Goal: Task Accomplishment & Management: Manage account settings

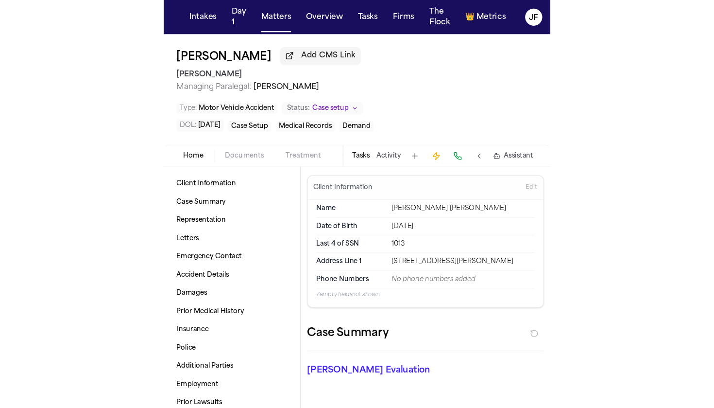
scroll to position [210, 0]
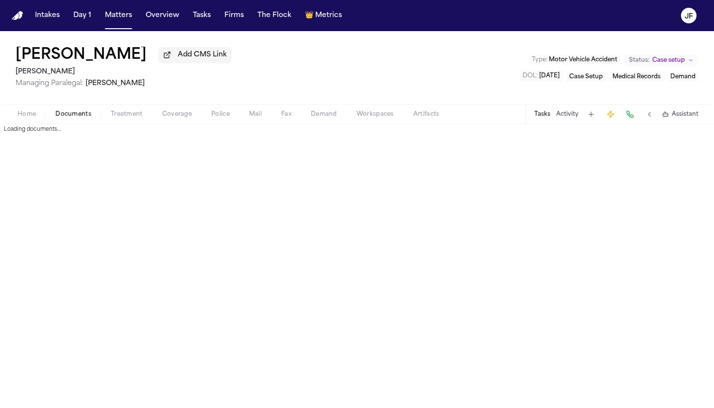
click at [62, 118] on span "Documents" at bounding box center [73, 114] width 36 height 8
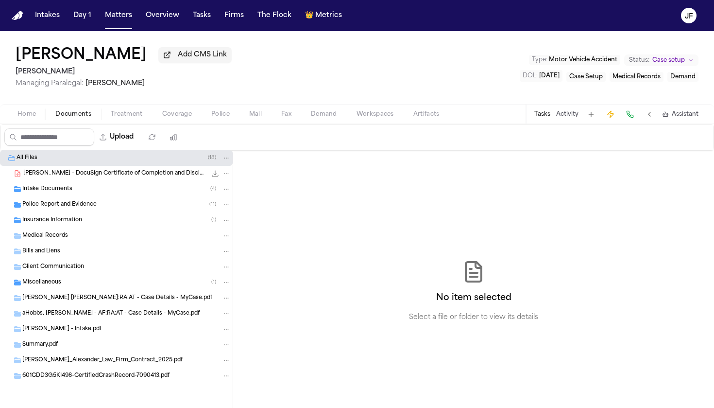
click at [190, 107] on div "Home Documents Treatment Coverage Police Mail Fax Demand Workspaces Artifacts T…" at bounding box center [357, 113] width 714 height 19
click at [182, 113] on span "Coverage" at bounding box center [177, 114] width 30 height 8
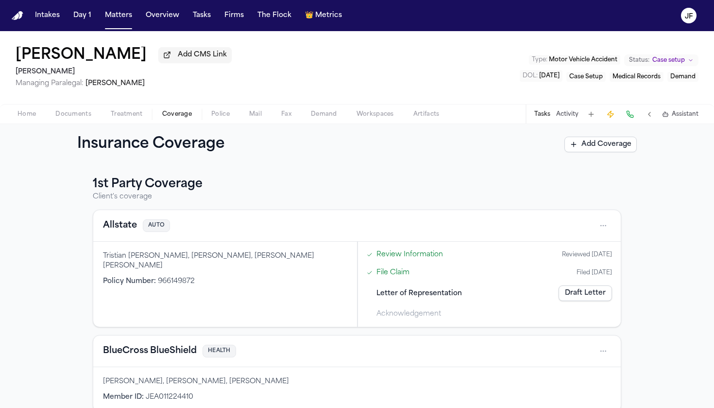
click at [120, 232] on button "Allstate" at bounding box center [120, 226] width 34 height 14
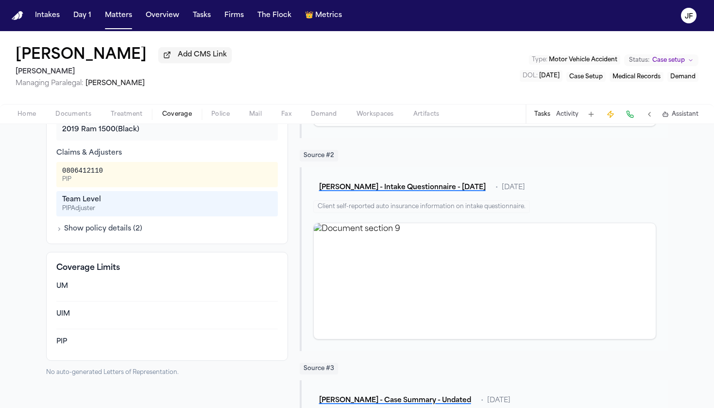
scroll to position [203, 0]
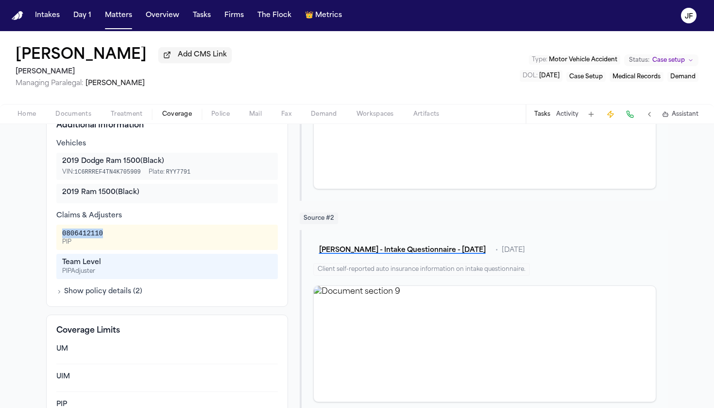
drag, startPoint x: 103, startPoint y: 223, endPoint x: 57, endPoint y: 220, distance: 46.2
click at [57, 224] on div "0806412110 PIP" at bounding box center [166, 236] width 221 height 25
copy div "0806412110"
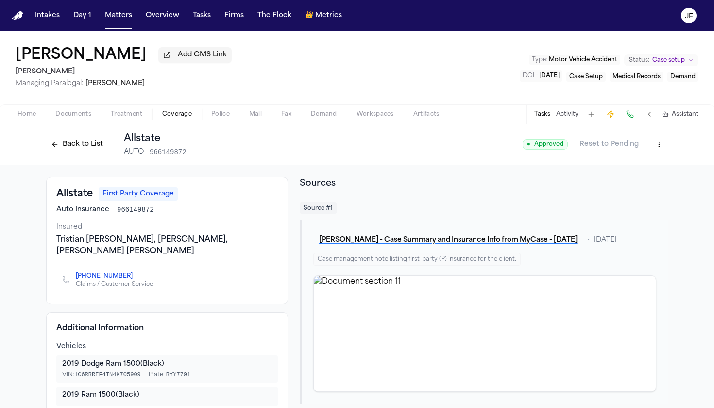
scroll to position [0, 0]
drag, startPoint x: 147, startPoint y: 213, endPoint x: 109, endPoint y: 210, distance: 38.0
click at [109, 210] on div "Auto Insurance 966149872" at bounding box center [166, 209] width 221 height 10
drag, startPoint x: 151, startPoint y: 213, endPoint x: 109, endPoint y: 213, distance: 41.3
click at [109, 213] on div "Auto Insurance 966149872" at bounding box center [166, 209] width 221 height 10
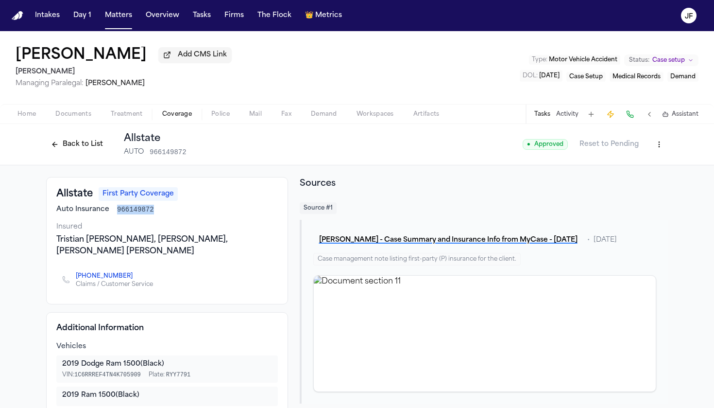
copy span "966149872"
click at [72, 152] on button "Back to List" at bounding box center [77, 144] width 62 height 16
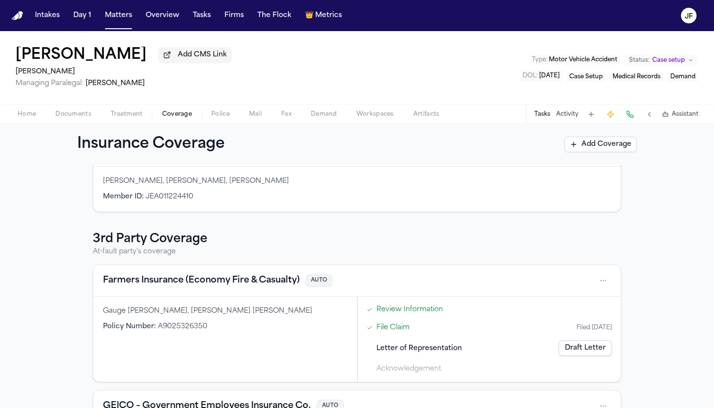
scroll to position [209, 0]
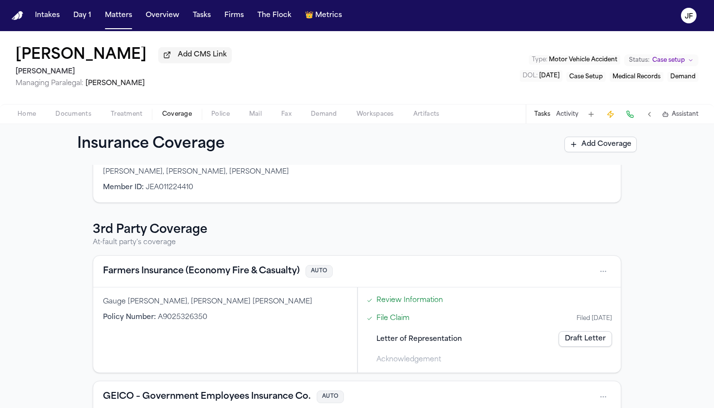
click at [204, 275] on button "Farmers Insurance (Economy Fire & Casualty)" at bounding box center [201, 271] width 197 height 14
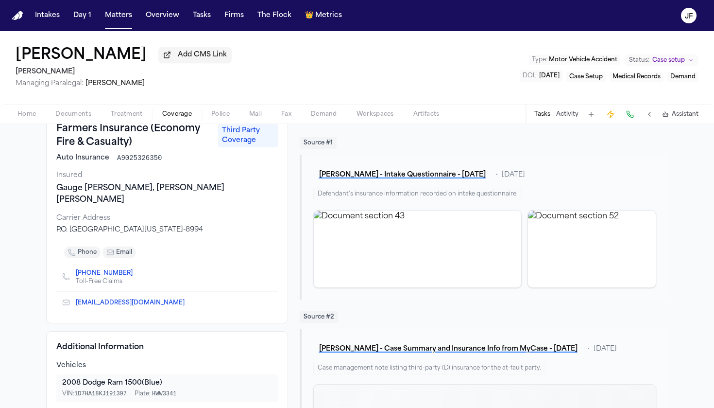
scroll to position [71, 0]
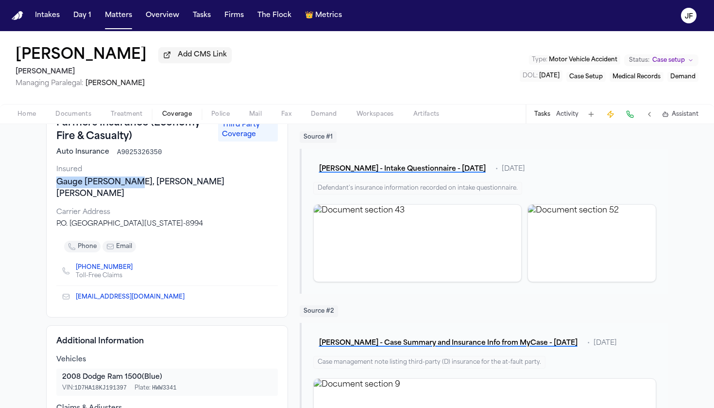
drag, startPoint x: 55, startPoint y: 184, endPoint x: 130, endPoint y: 182, distance: 74.8
click at [130, 182] on div "Gauge [PERSON_NAME], [PERSON_NAME] [PERSON_NAME]" at bounding box center [166, 187] width 221 height 23
copy div "Gauge [PERSON_NAME]"
click at [350, 1] on nav "Intakes Day 1 Matters Overview Tasks Firms The Flock 👑 Metrics JF" at bounding box center [357, 15] width 714 height 31
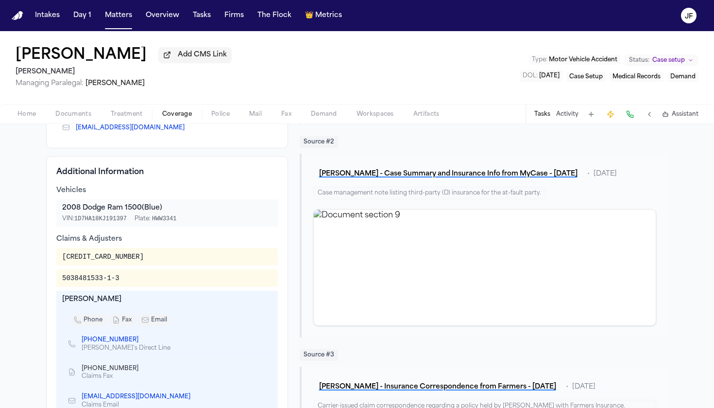
scroll to position [259, 0]
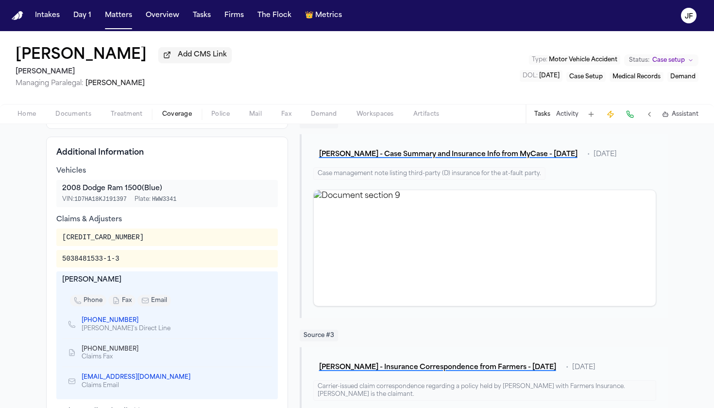
click at [121, 256] on div "5038481533-1-3" at bounding box center [167, 259] width 210 height 10
drag, startPoint x: 119, startPoint y: 261, endPoint x: 58, endPoint y: 262, distance: 61.2
click at [62, 262] on div "5038481533-1-3" at bounding box center [167, 259] width 210 height 10
copy div "5038481533-1-3"
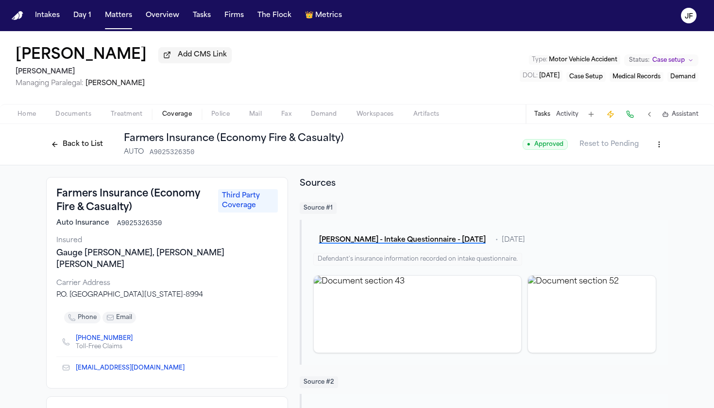
scroll to position [0, 0]
drag, startPoint x: 158, startPoint y: 227, endPoint x: 112, endPoint y: 227, distance: 46.6
click at [112, 227] on div "Auto Insurance A9025326350" at bounding box center [166, 223] width 221 height 10
copy span "A9025326350"
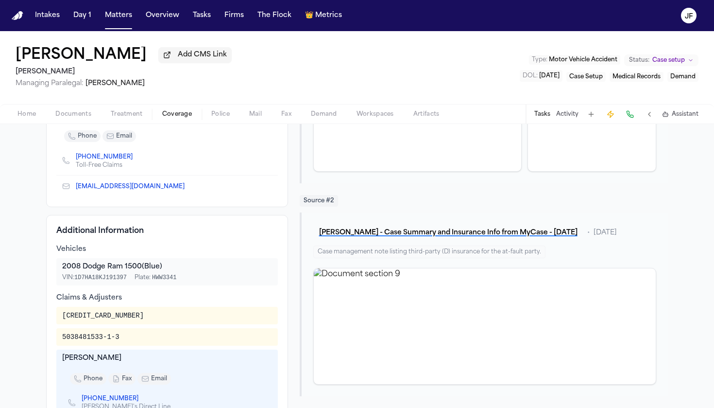
scroll to position [161, 0]
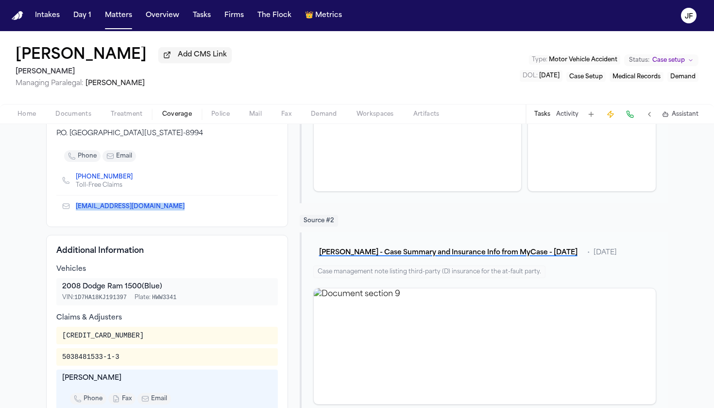
drag, startPoint x: 187, startPoint y: 212, endPoint x: 73, endPoint y: 209, distance: 114.2
click at [73, 209] on div "[EMAIL_ADDRESS][DOMAIN_NAME]" at bounding box center [166, 205] width 221 height 21
copy link "[EMAIL_ADDRESS][DOMAIN_NAME]"
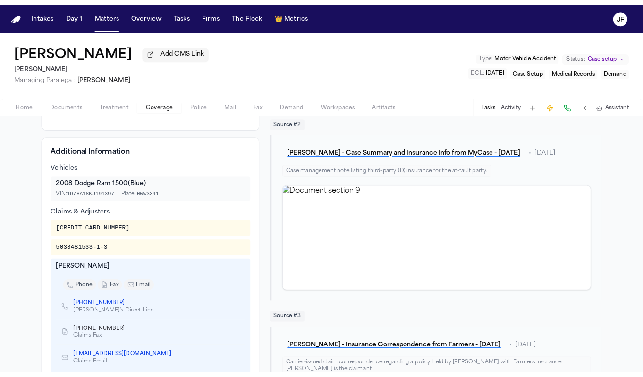
scroll to position [285, 0]
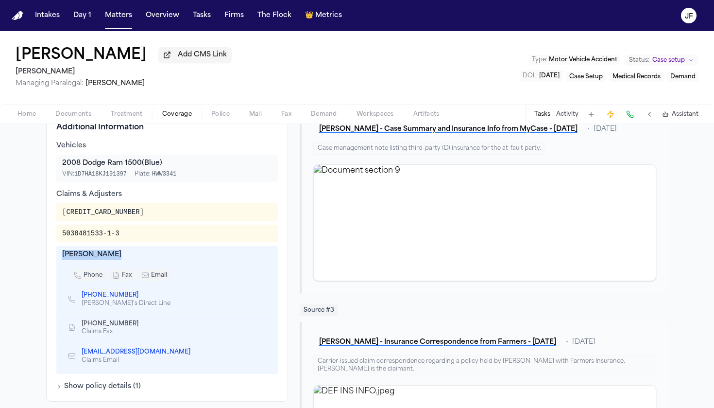
drag, startPoint x: 105, startPoint y: 261, endPoint x: 59, endPoint y: 259, distance: 45.7
click at [62, 259] on div "[PERSON_NAME]" at bounding box center [167, 255] width 210 height 10
copy div "[PERSON_NAME]"
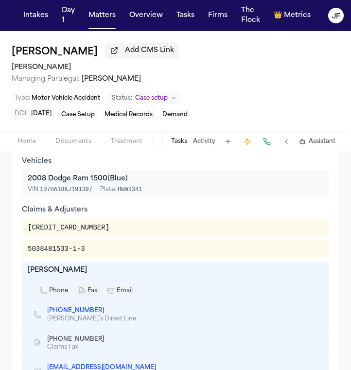
click at [286, 100] on div "Type : Motor Vehicle Accident Status: Case setup" at bounding box center [175, 98] width 327 height 12
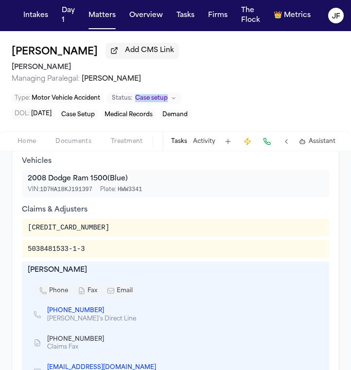
click at [286, 100] on div "Type : Motor Vehicle Accident Status: Case setup" at bounding box center [175, 98] width 327 height 12
click at [226, 52] on div "[PERSON_NAME] Add CMS Link" at bounding box center [175, 51] width 327 height 17
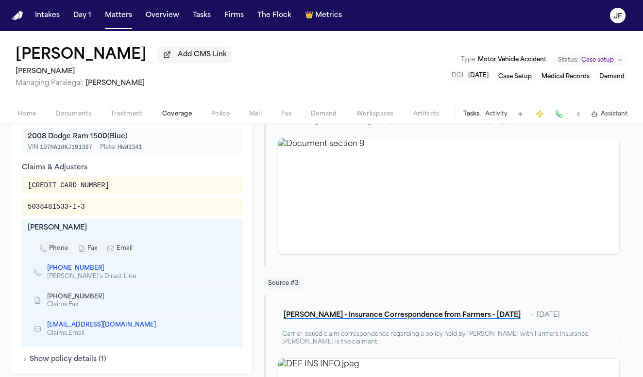
scroll to position [317, 0]
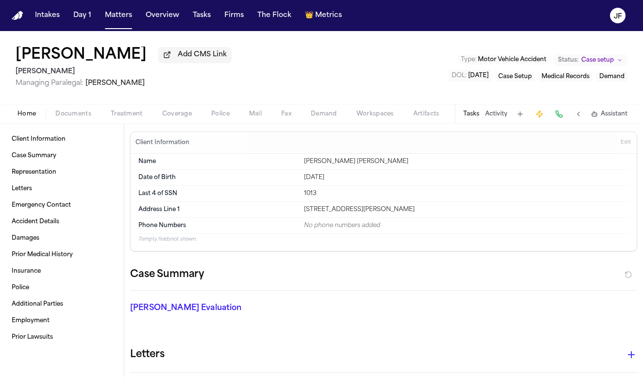
click at [26, 118] on span "Home" at bounding box center [26, 114] width 18 height 8
click at [76, 118] on span "Documents" at bounding box center [73, 114] width 36 height 8
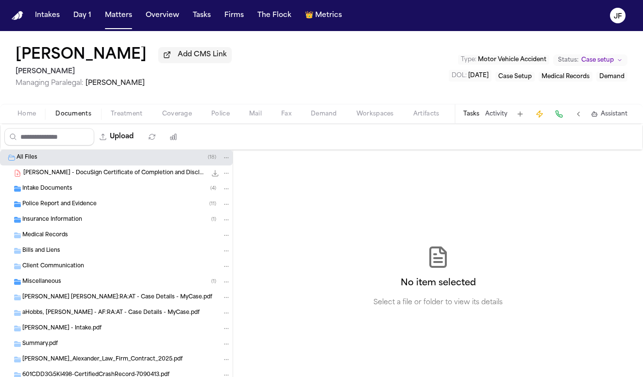
click at [83, 218] on div "Insurance Information ( 1 )" at bounding box center [126, 220] width 208 height 9
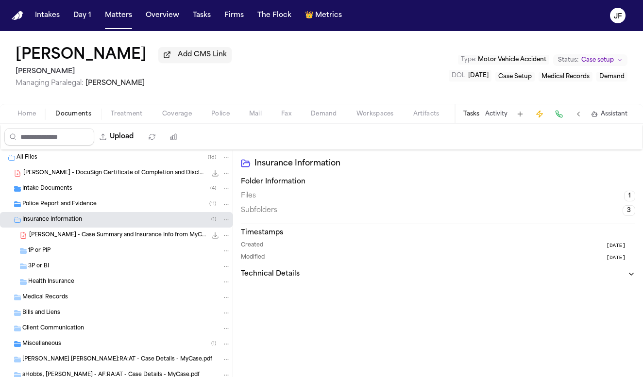
click at [76, 253] on div "1P or PIP" at bounding box center [129, 251] width 203 height 9
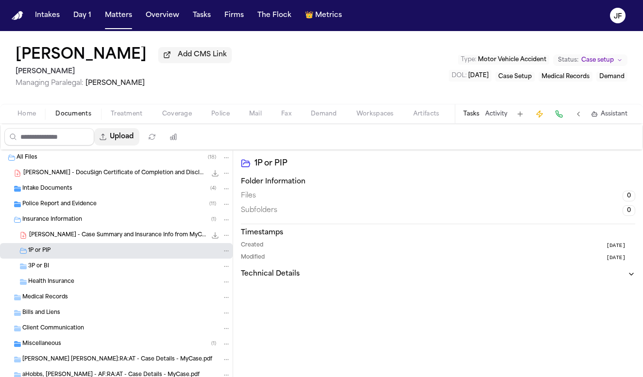
click at [139, 136] on button "Upload" at bounding box center [116, 136] width 45 height 17
select select "**********"
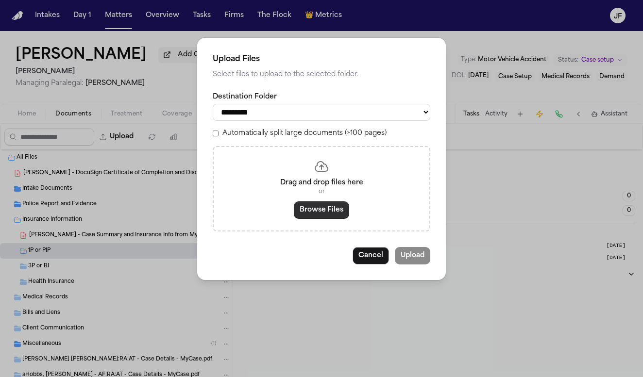
click at [322, 211] on button "Browse Files" at bounding box center [321, 210] width 55 height 17
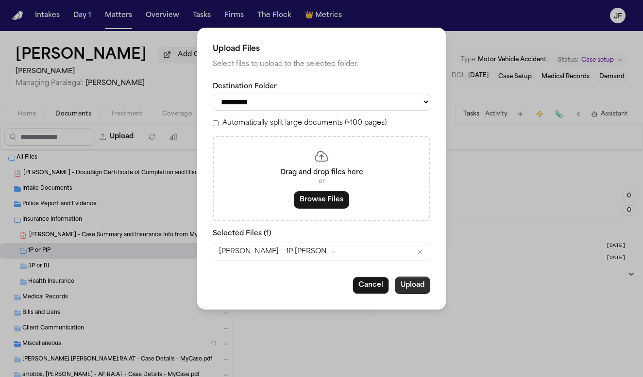
click at [350, 287] on button "Upload" at bounding box center [412, 285] width 35 height 17
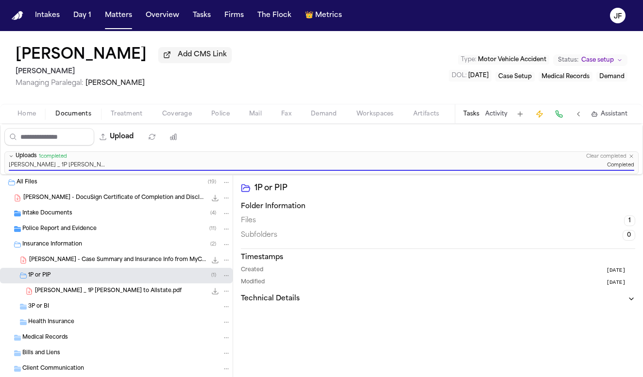
click at [57, 295] on span "[PERSON_NAME] _ 1P [PERSON_NAME] to Allstate.pdf" at bounding box center [108, 292] width 147 height 8
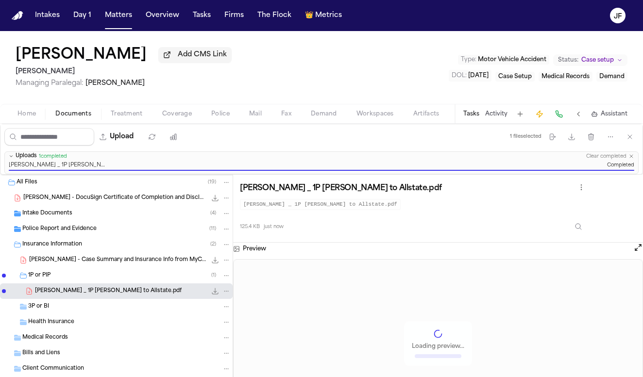
click at [56, 313] on div "3P or BI" at bounding box center [116, 307] width 233 height 16
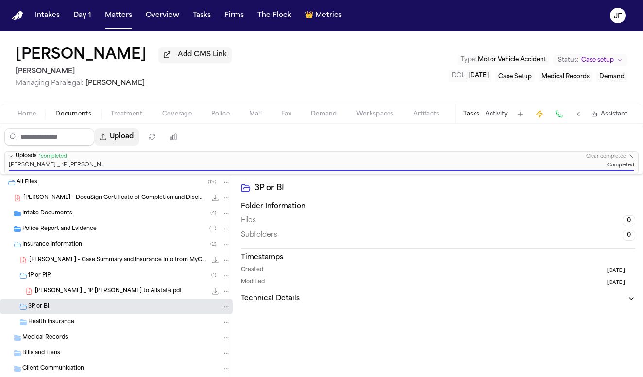
click at [139, 138] on button "Upload" at bounding box center [116, 136] width 45 height 17
select select "**********"
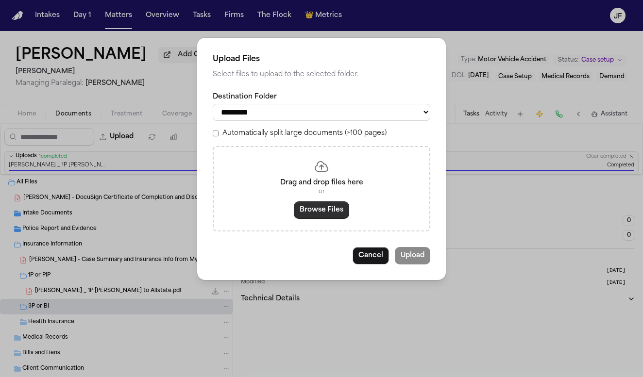
click at [307, 209] on button "Browse Files" at bounding box center [321, 210] width 55 height 17
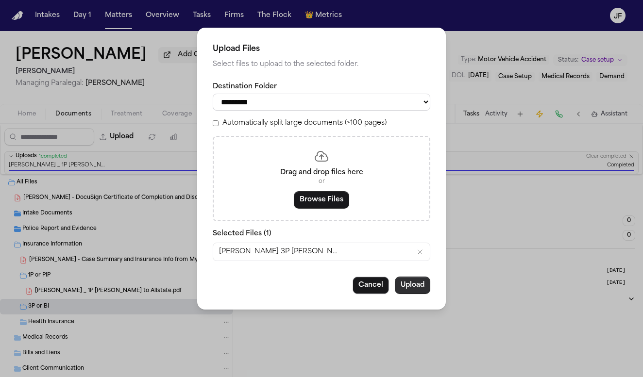
click at [350, 289] on button "Upload" at bounding box center [412, 285] width 35 height 17
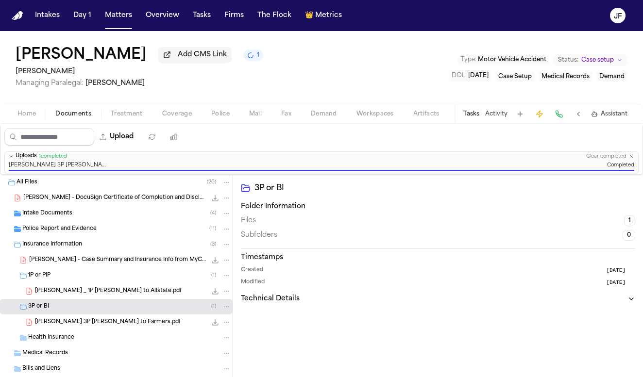
click at [350, 158] on icon "button" at bounding box center [632, 156] width 6 height 6
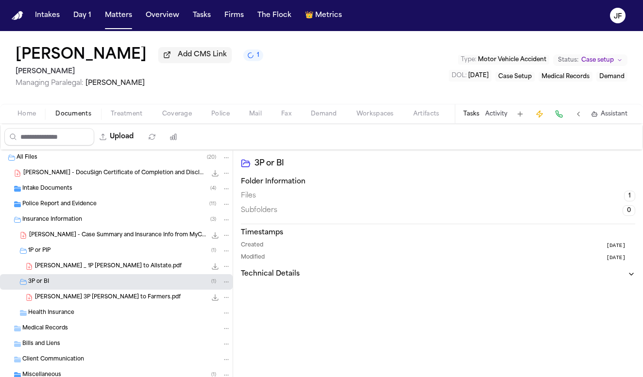
click at [66, 287] on div "3P or BI ( 1 )" at bounding box center [129, 282] width 203 height 9
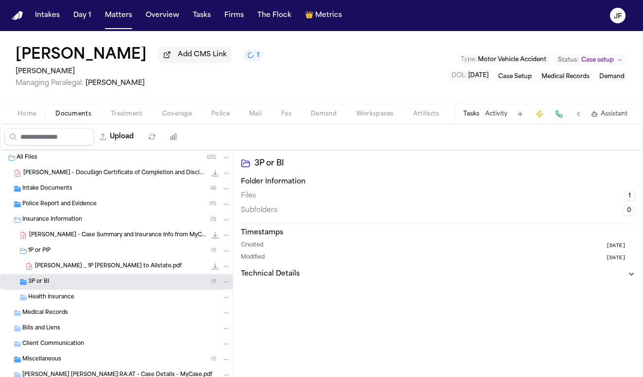
click at [74, 250] on div "1P or PIP ( 1 )" at bounding box center [129, 251] width 203 height 9
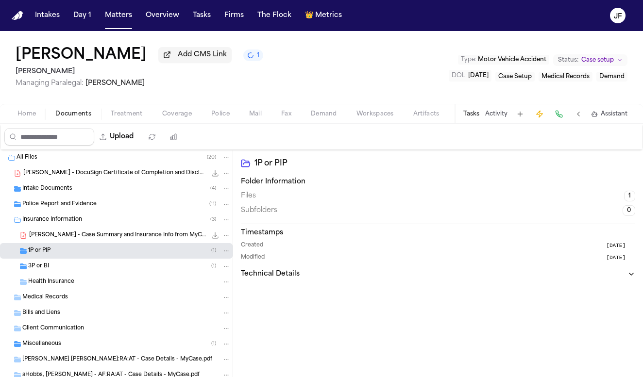
click at [111, 228] on div "Insurance Information ( 3 )" at bounding box center [116, 220] width 233 height 16
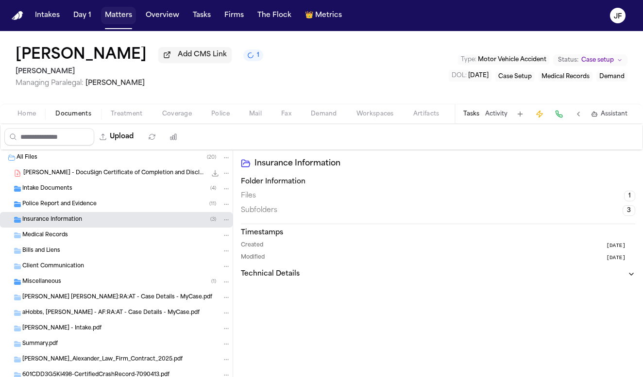
click at [120, 24] on button "Matters" at bounding box center [118, 15] width 35 height 17
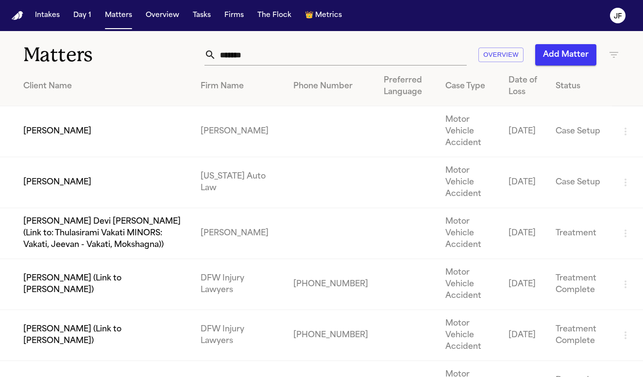
click at [300, 54] on input "*******" at bounding box center [341, 54] width 251 height 21
drag, startPoint x: 300, startPoint y: 51, endPoint x: 95, endPoint y: 41, distance: 205.7
click at [95, 41] on div "Matters ******* Overview Add Matter" at bounding box center [321, 49] width 643 height 36
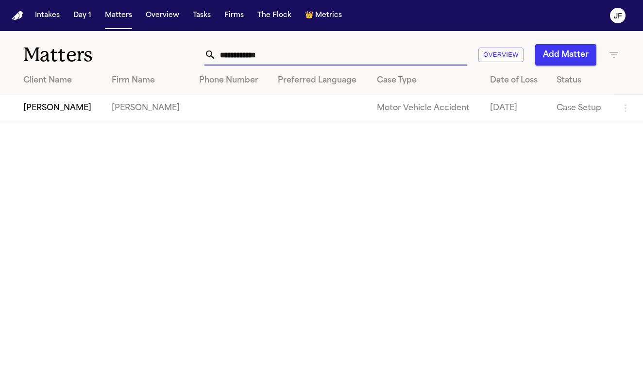
type input "**********"
click at [52, 112] on td "[PERSON_NAME]" at bounding box center [52, 109] width 104 height 28
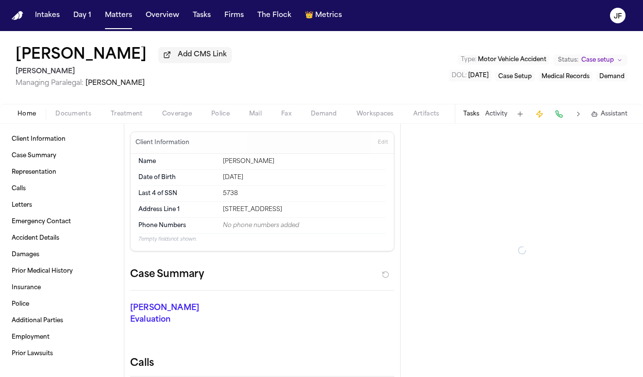
click at [83, 116] on span "Documents" at bounding box center [73, 114] width 36 height 8
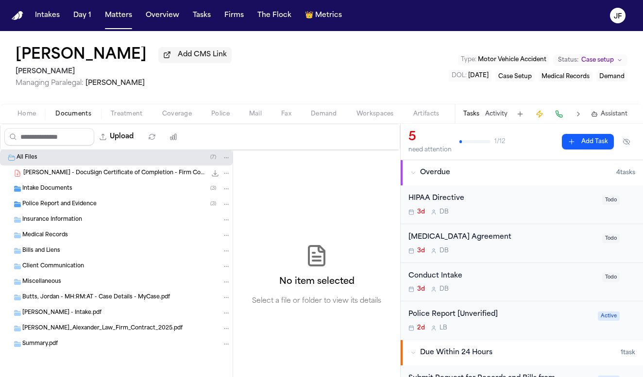
click at [170, 117] on span "Coverage" at bounding box center [177, 114] width 30 height 8
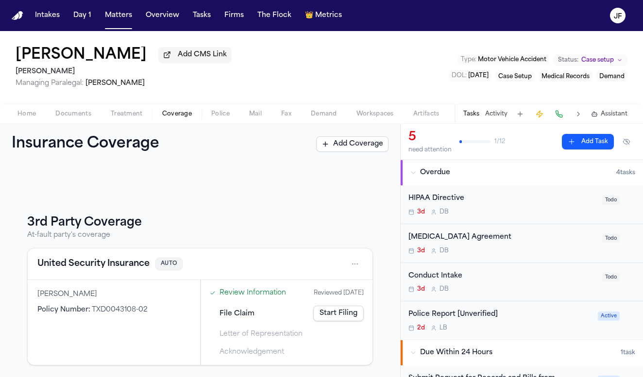
scroll to position [87, 0]
click at [85, 264] on button "United Security Insurance" at bounding box center [93, 264] width 112 height 14
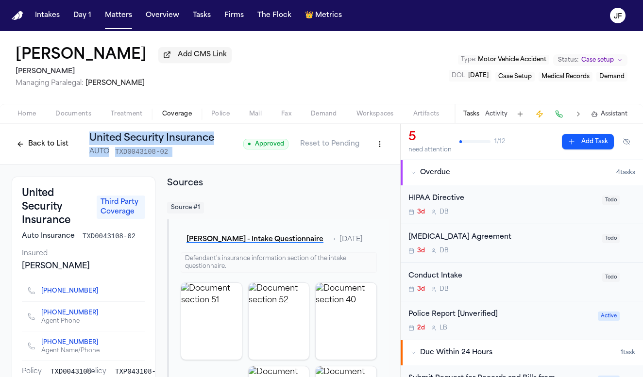
drag, startPoint x: 88, startPoint y: 140, endPoint x: 230, endPoint y: 144, distance: 141.4
click at [230, 144] on div "Back to List United Security Insurance AUTO TXD0043108-02 ● Approved Reset to P…" at bounding box center [200, 144] width 377 height 25
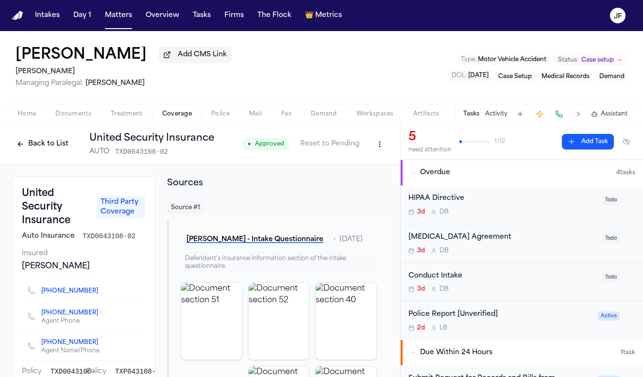
click at [221, 153] on div "Back to List United Security Insurance AUTO TXD0043108-02 ● Approved Reset to P…" at bounding box center [200, 144] width 377 height 25
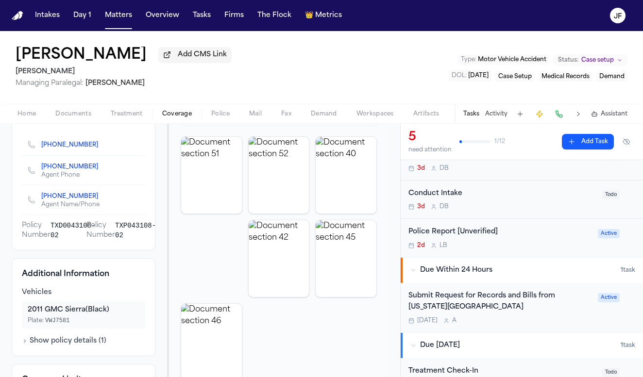
scroll to position [85, 0]
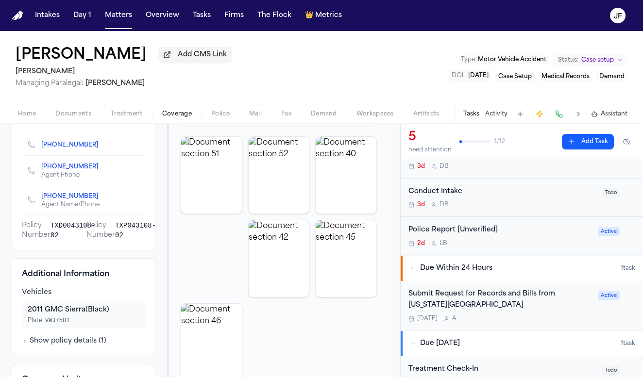
click at [350, 241] on div "2d L B" at bounding box center [501, 244] width 184 height 8
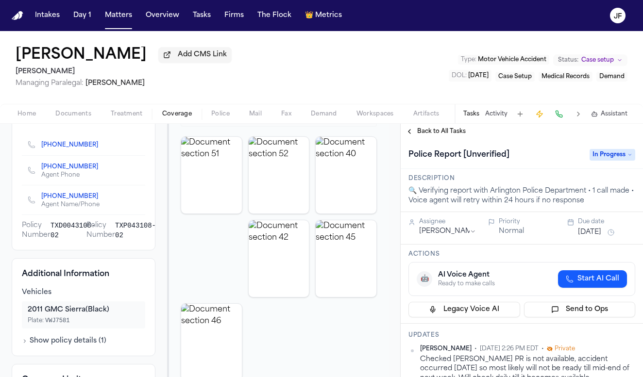
click at [220, 114] on span "Police" at bounding box center [220, 114] width 18 height 8
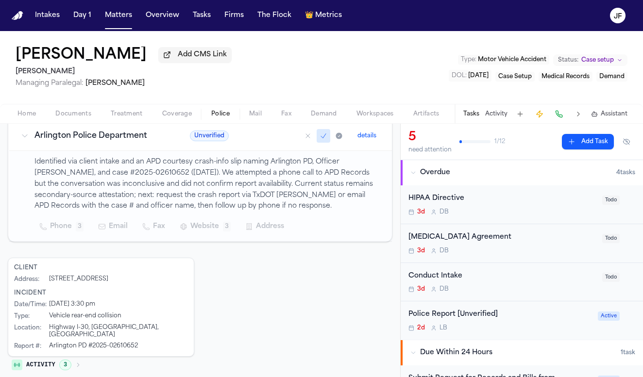
click at [350, 321] on div "Police Report [Unverified]" at bounding box center [501, 314] width 184 height 11
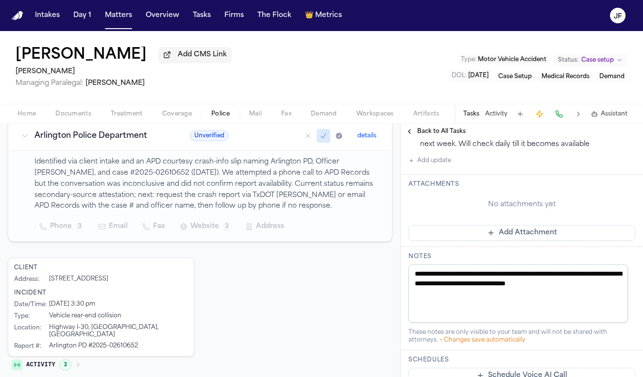
scroll to position [239, 0]
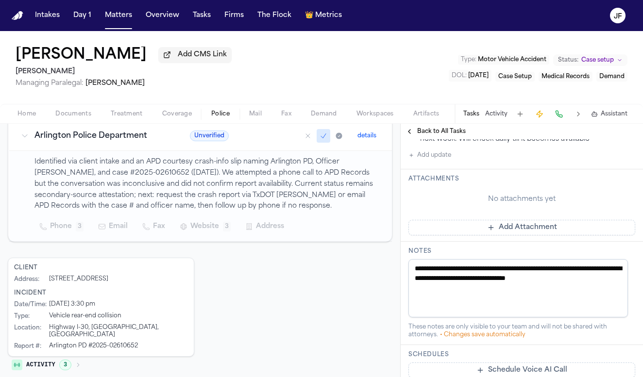
click at [350, 157] on button "Add update" at bounding box center [430, 156] width 43 height 12
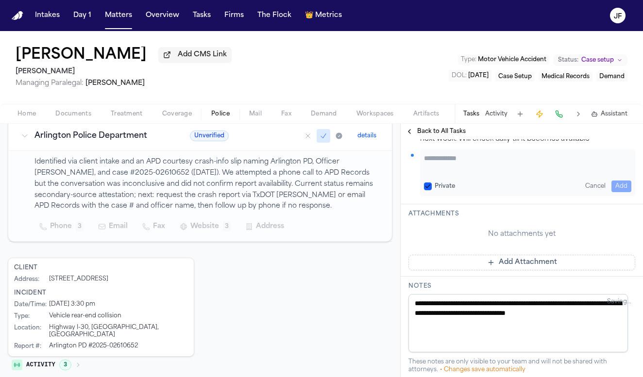
click at [350, 169] on textarea "Add your update" at bounding box center [527, 162] width 207 height 19
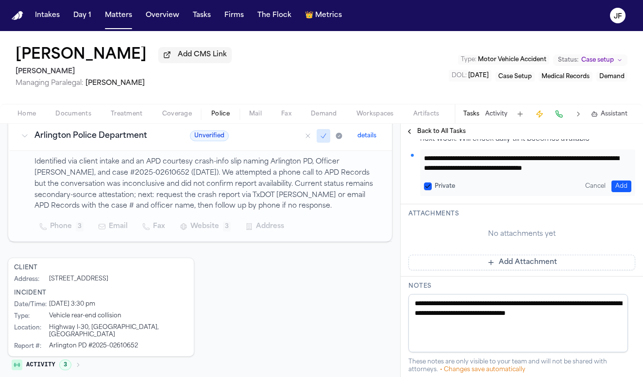
scroll to position [10, 0]
type textarea "**********"
click at [350, 179] on div "**********" at bounding box center [527, 173] width 215 height 47
click at [350, 190] on button "Add" at bounding box center [622, 187] width 20 height 12
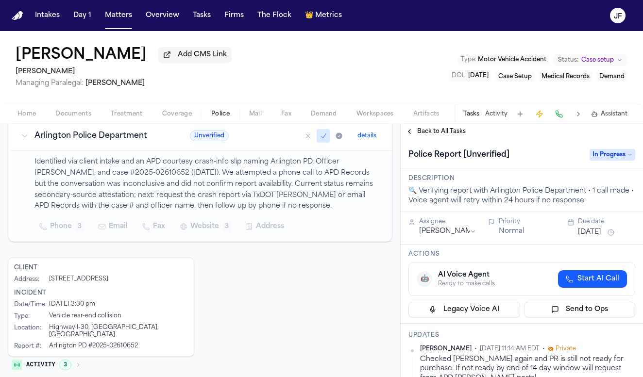
scroll to position [0, 0]
click at [350, 136] on span "Back to All Tasks" at bounding box center [441, 132] width 49 height 8
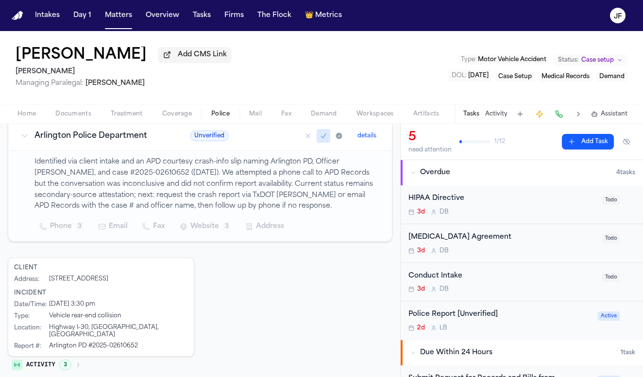
click at [183, 118] on span "Coverage" at bounding box center [177, 114] width 30 height 8
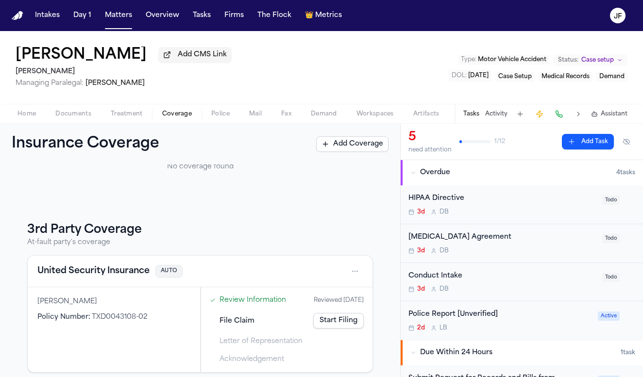
scroll to position [85, 0]
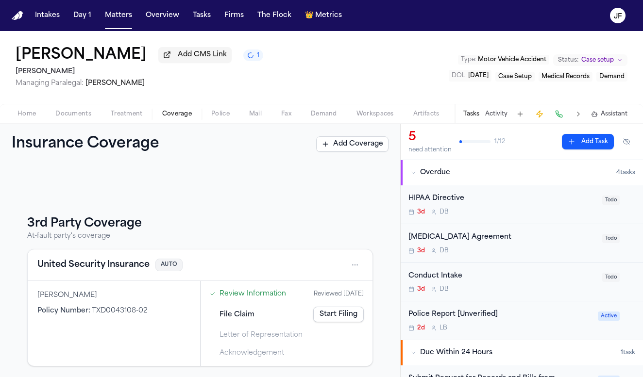
click at [118, 264] on button "United Security Insurance" at bounding box center [93, 265] width 112 height 14
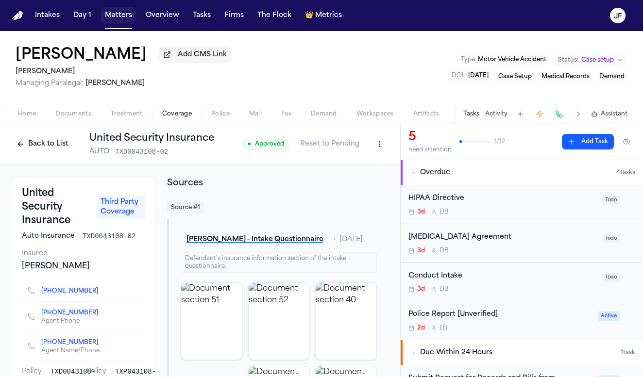
click at [128, 17] on button "Matters" at bounding box center [118, 15] width 35 height 17
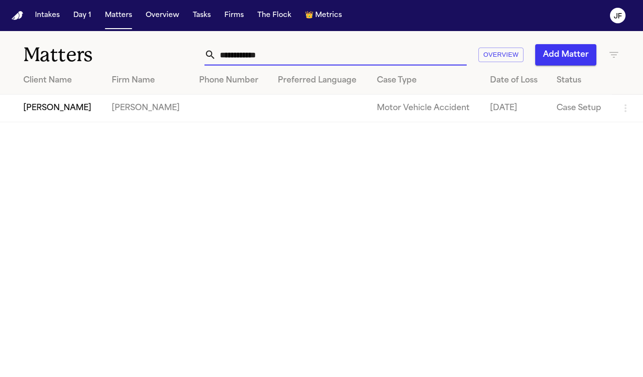
drag, startPoint x: 308, startPoint y: 59, endPoint x: 92, endPoint y: 47, distance: 216.5
click at [96, 52] on div "**********" at bounding box center [321, 49] width 643 height 36
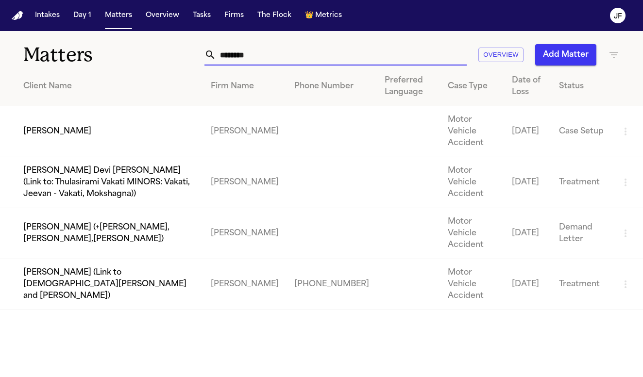
type input "*******"
click at [34, 139] on td "[PERSON_NAME]" at bounding box center [101, 131] width 203 height 51
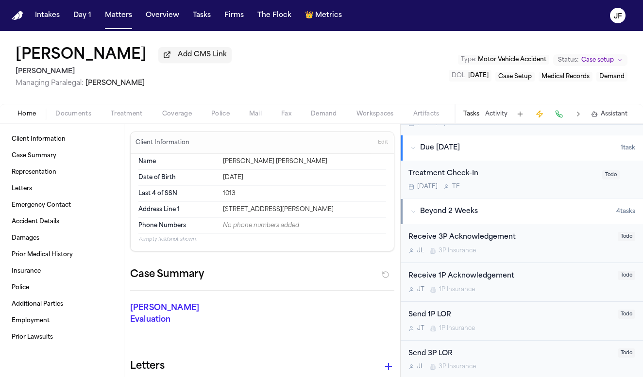
scroll to position [273, 0]
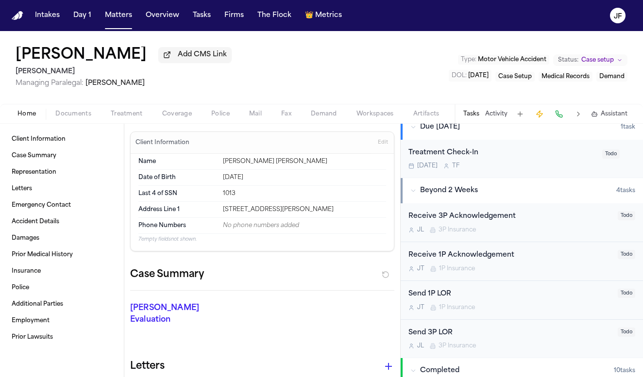
click at [350, 289] on div "Send 1P LOR" at bounding box center [511, 294] width 204 height 11
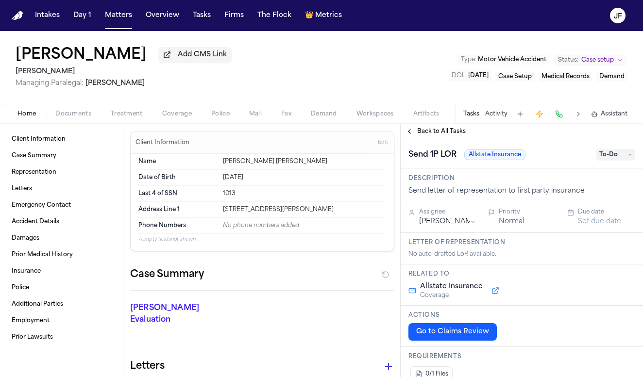
click at [350, 166] on div "Send 1P LOR Allstate Insurance To-Do" at bounding box center [522, 154] width 242 height 30
click at [350, 156] on span "To-Do" at bounding box center [615, 155] width 39 height 12
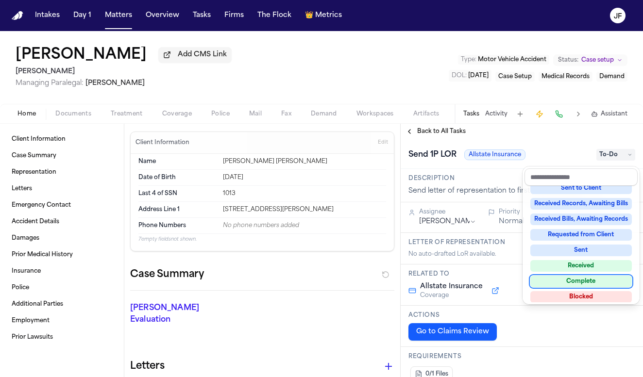
click at [350, 281] on div "Complete" at bounding box center [581, 282] width 102 height 12
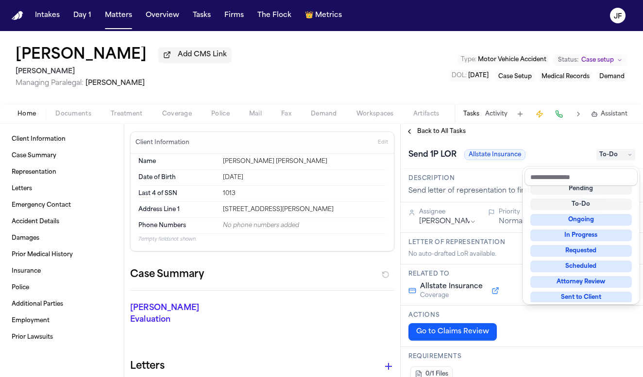
scroll to position [4, 0]
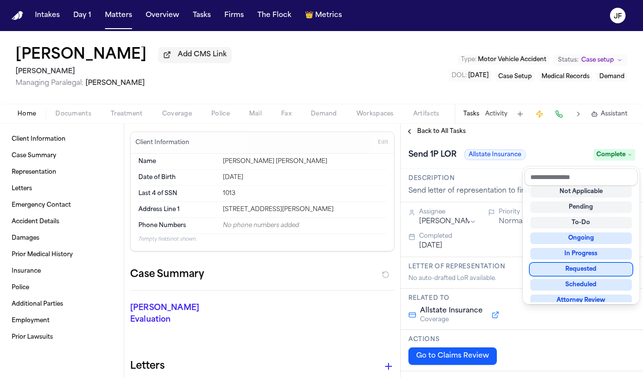
drag, startPoint x: 510, startPoint y: 137, endPoint x: 496, endPoint y: 138, distance: 13.6
click at [350, 138] on div "**********" at bounding box center [522, 251] width 242 height 254
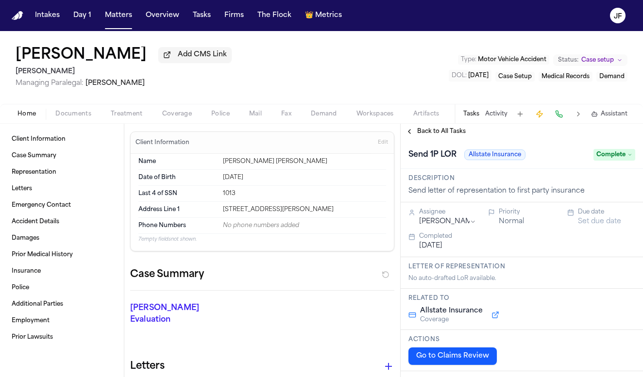
click at [350, 130] on span "Back to All Tasks" at bounding box center [441, 132] width 49 height 8
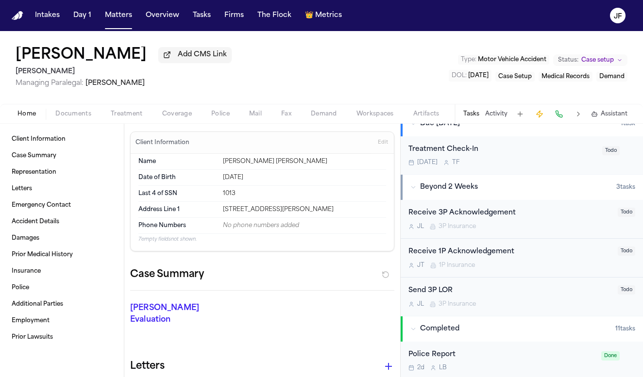
scroll to position [284, 0]
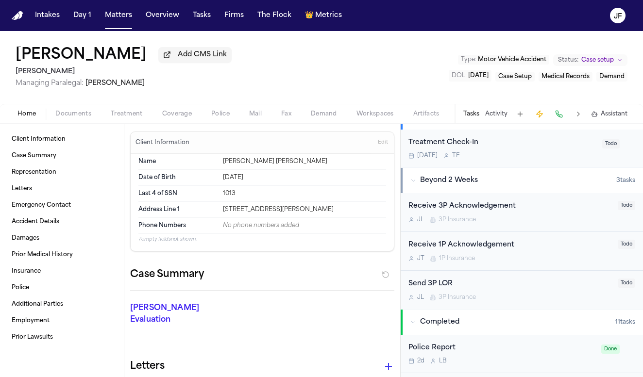
click at [350, 279] on div "Send 3P LOR" at bounding box center [511, 284] width 204 height 11
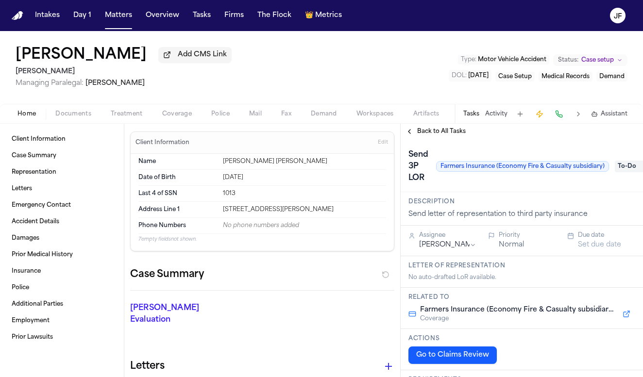
click at [350, 169] on span "To-Do" at bounding box center [634, 167] width 39 height 12
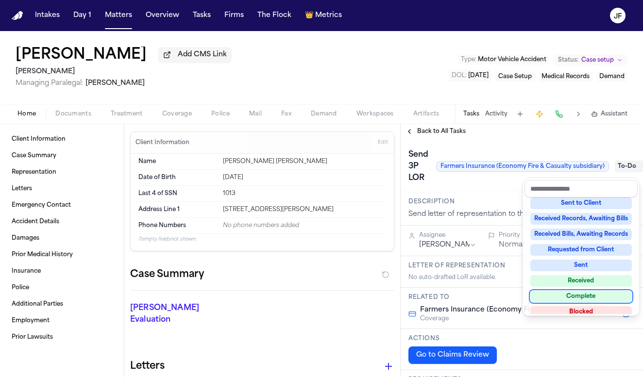
click at [350, 297] on div "Complete" at bounding box center [581, 297] width 102 height 12
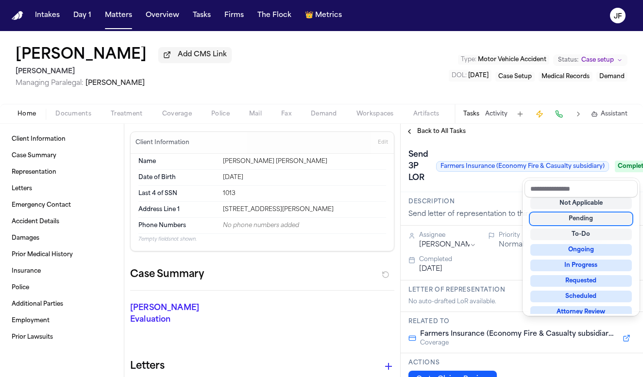
click at [350, 152] on div "Send 3P LOR Farmers Insurance (Economy Fire & Casualty subsidiary) Complete" at bounding box center [522, 166] width 227 height 39
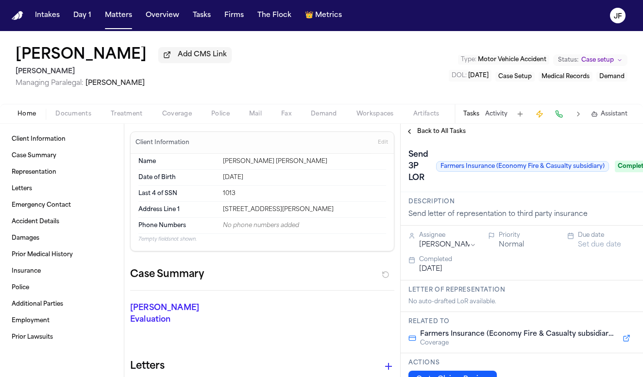
click at [350, 132] on span "Back to All Tasks" at bounding box center [441, 132] width 49 height 8
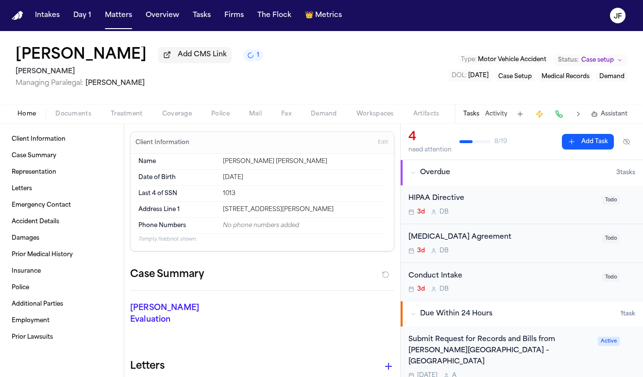
click at [315, 62] on div "[PERSON_NAME] Add CMS Link 1 [PERSON_NAME] Managing Paralegal: [PERSON_NAME] Ty…" at bounding box center [321, 67] width 643 height 73
click at [350, 121] on div "Tasks Activity Assistant" at bounding box center [545, 113] width 181 height 19
click at [350, 118] on button "Activity" at bounding box center [496, 114] width 22 height 8
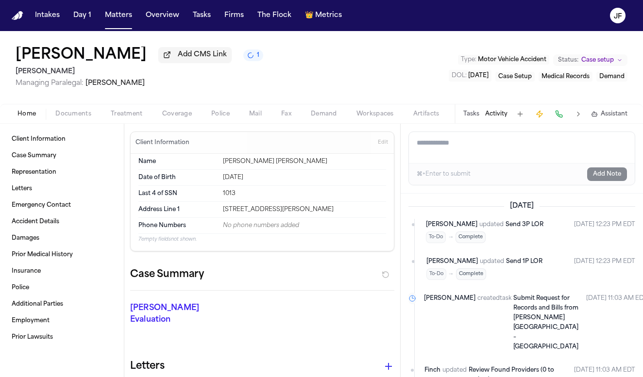
click at [350, 149] on textarea "Add a note to this matter" at bounding box center [522, 147] width 226 height 31
type textarea "**********"
click at [350, 181] on button "Add Note" at bounding box center [607, 175] width 40 height 14
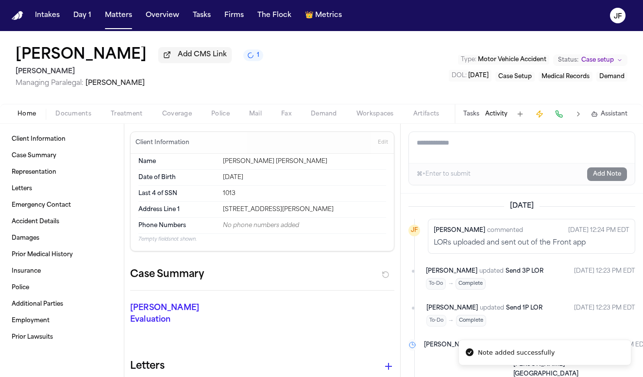
click at [67, 99] on div "[PERSON_NAME] Add CMS Link 1 [PERSON_NAME] Managing Paralegal: [PERSON_NAME] Ty…" at bounding box center [321, 67] width 643 height 73
click at [71, 108] on div "Home Documents Treatment Coverage Police Mail Fax Demand Workspaces Artifacts T…" at bounding box center [321, 113] width 643 height 19
click at [74, 114] on span "Documents" at bounding box center [73, 114] width 36 height 8
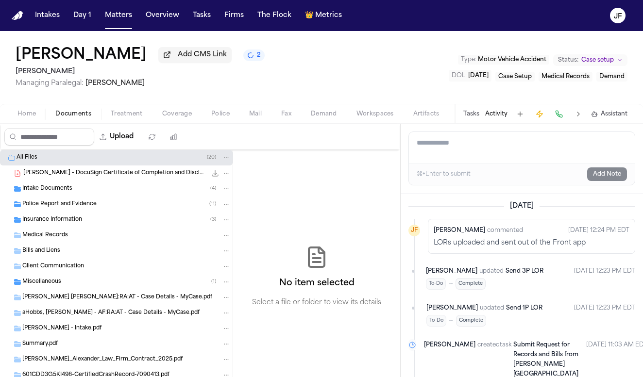
click at [70, 230] on div "Medical Records" at bounding box center [116, 236] width 233 height 16
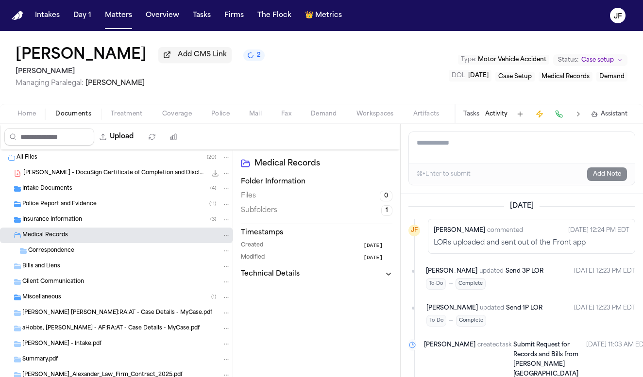
click at [72, 224] on span "Insurance Information" at bounding box center [52, 220] width 60 height 8
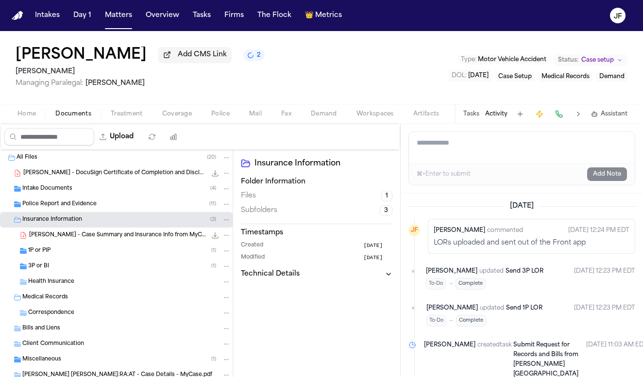
click at [70, 256] on div "1P or PIP ( 1 )" at bounding box center [129, 251] width 203 height 9
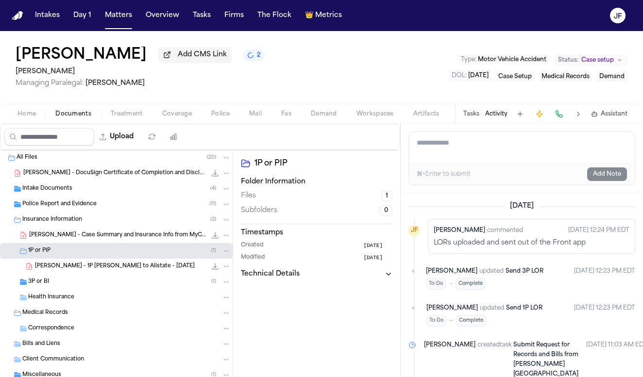
click at [69, 281] on div "3P or BI ( 1 )" at bounding box center [129, 282] width 203 height 9
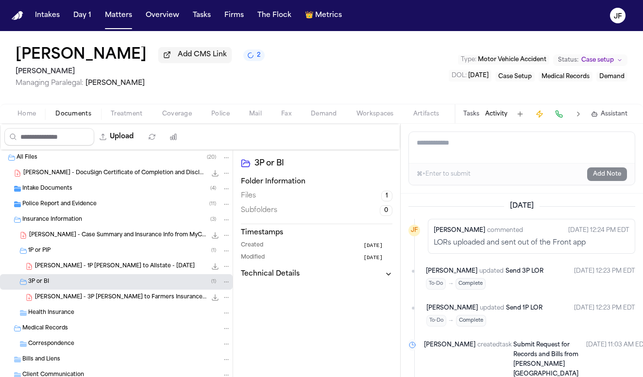
click at [80, 290] on div "3P or BI ( 1 )" at bounding box center [116, 282] width 233 height 16
click at [85, 249] on div "1P or PIP ( 1 )" at bounding box center [129, 251] width 203 height 9
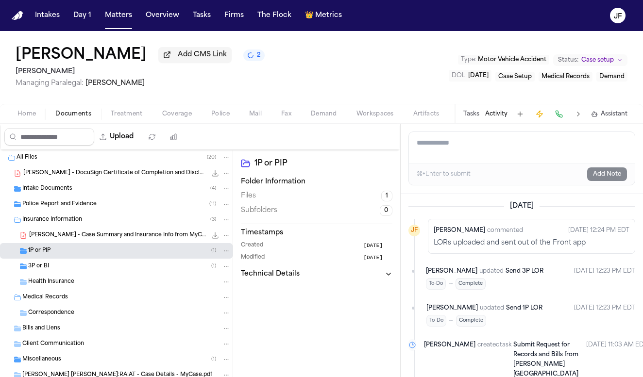
click at [77, 299] on div "Medical Records" at bounding box center [126, 297] width 208 height 9
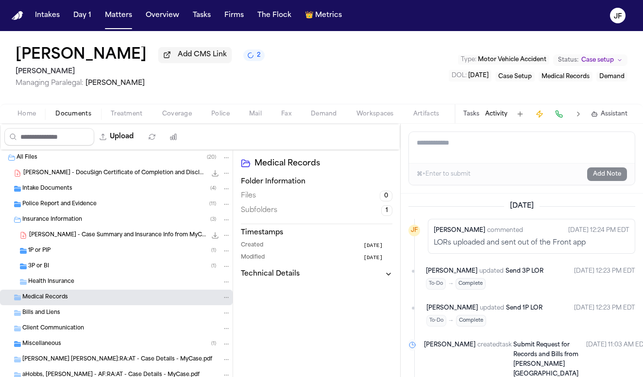
click at [112, 273] on div "3P or BI ( 1 )" at bounding box center [116, 267] width 233 height 16
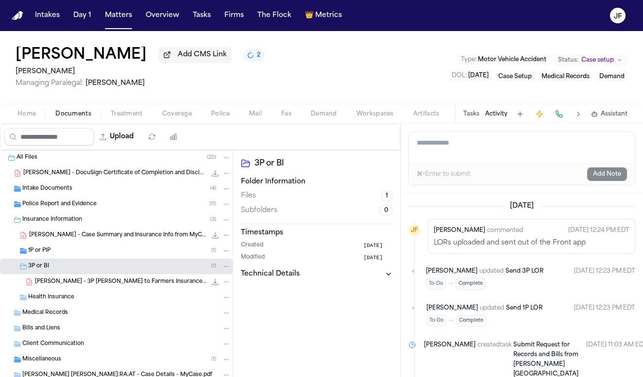
click at [115, 286] on span "[PERSON_NAME] - 3P [PERSON_NAME] to Farmers Insurance (Economy Fire & Casualty)…" at bounding box center [120, 282] width 171 height 8
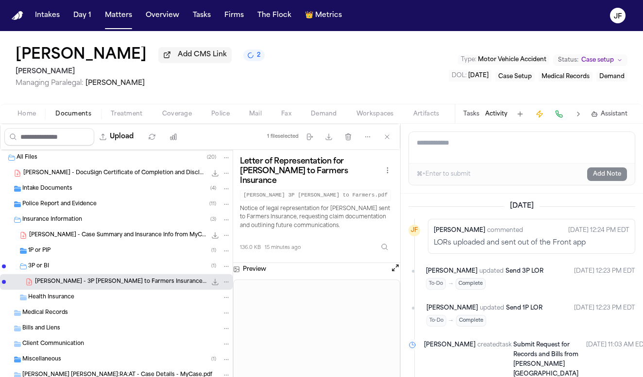
click at [157, 271] on div "3P or BI ( 1 )" at bounding box center [129, 266] width 203 height 9
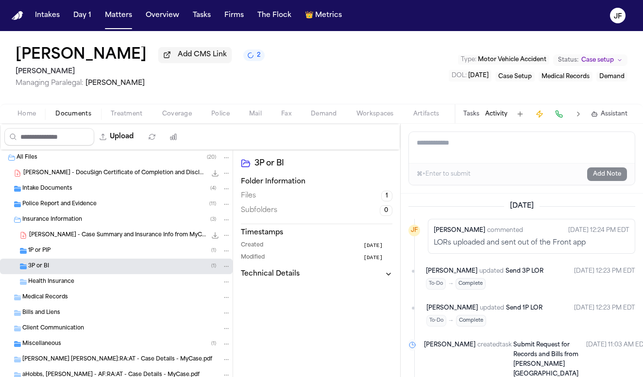
click at [158, 258] on div "1P or PIP ( 1 )" at bounding box center [116, 251] width 233 height 16
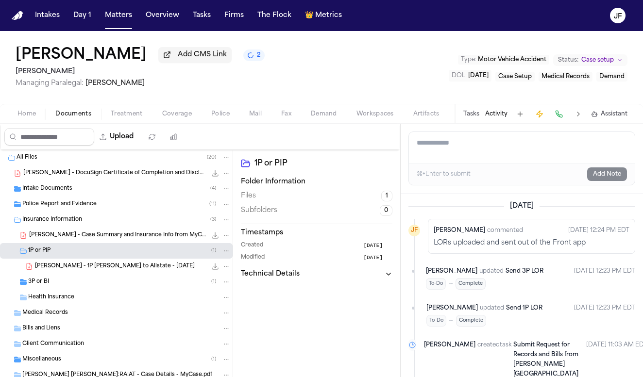
click at [157, 281] on div "3P or BI ( 1 )" at bounding box center [129, 282] width 203 height 9
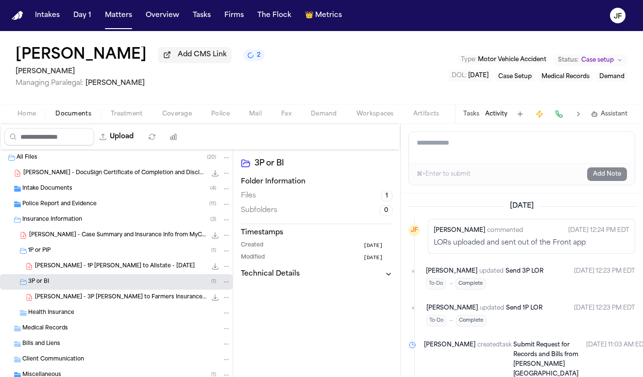
click at [156, 270] on div "[PERSON_NAME] - 1P [PERSON_NAME] to Allstate - [DATE] 125.4 KB • PDF" at bounding box center [133, 267] width 196 height 10
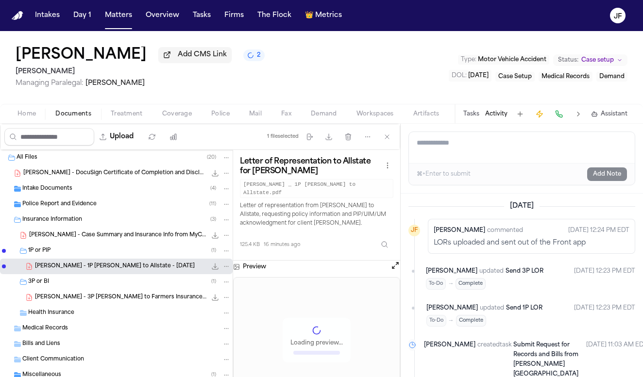
click at [156, 300] on span "[PERSON_NAME] - 3P [PERSON_NAME] to Farmers Insurance (Economy Fire & Casualty)…" at bounding box center [120, 298] width 171 height 8
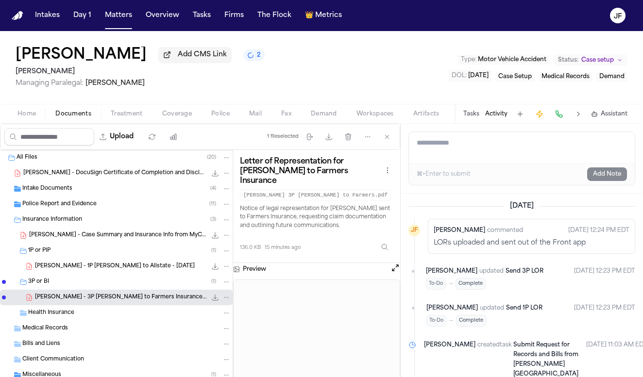
click at [150, 246] on div "1P or PIP ( 1 )" at bounding box center [116, 251] width 233 height 16
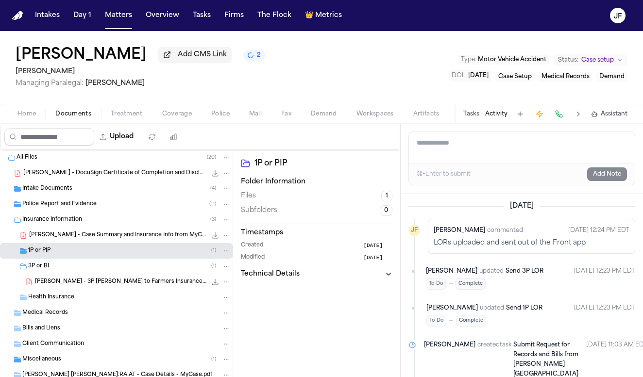
click at [143, 261] on div "3P or BI ( 1 )" at bounding box center [116, 267] width 233 height 16
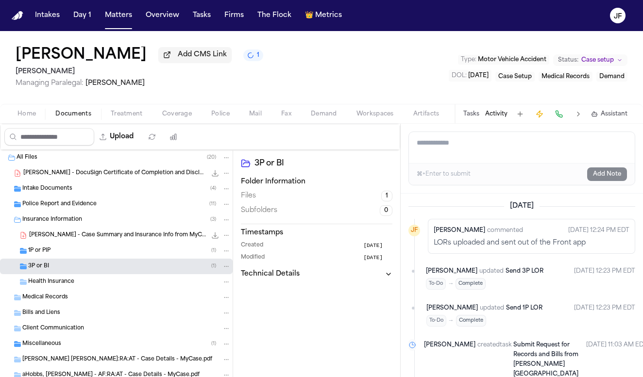
click at [143, 224] on div "Insurance Information ( 3 )" at bounding box center [126, 220] width 208 height 9
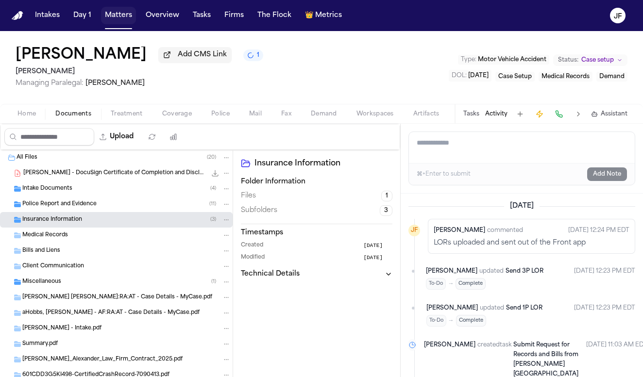
click at [123, 16] on button "Matters" at bounding box center [118, 15] width 35 height 17
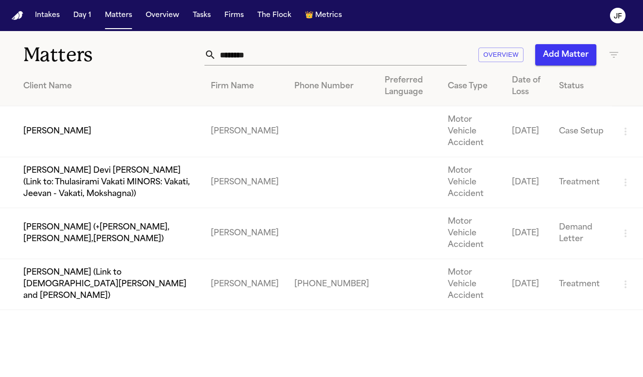
drag, startPoint x: 263, startPoint y: 57, endPoint x: 128, endPoint y: 48, distance: 135.4
click at [128, 48] on div "Matters ******* Overview Add Matter" at bounding box center [321, 49] width 643 height 36
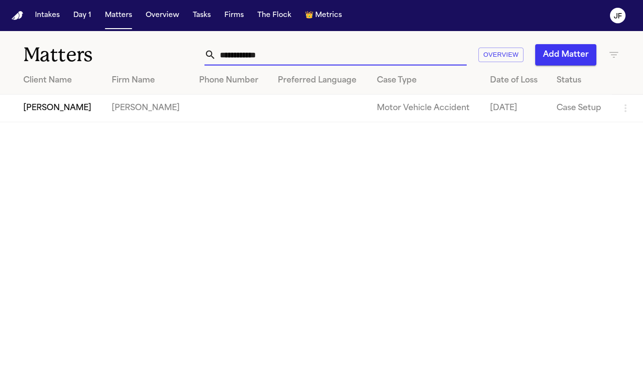
type input "**********"
click at [54, 115] on td "[PERSON_NAME]" at bounding box center [52, 109] width 104 height 28
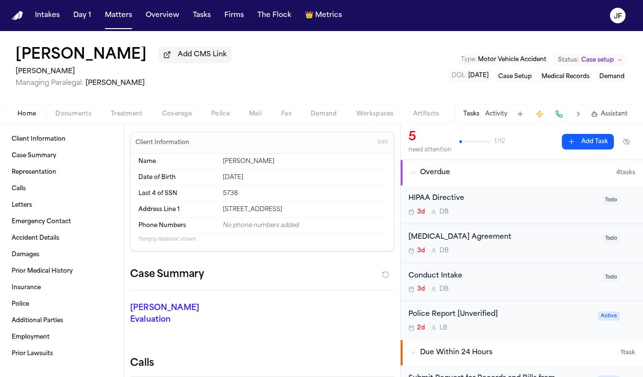
click at [79, 122] on div "Home Documents Treatment Coverage Police Mail Fax Demand Workspaces Artifacts T…" at bounding box center [321, 113] width 643 height 19
click at [180, 115] on span "Coverage" at bounding box center [177, 114] width 30 height 8
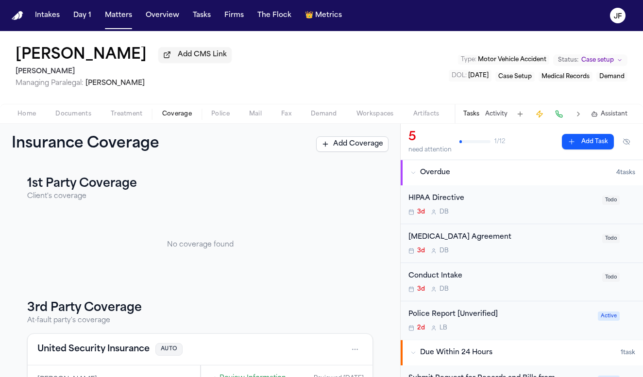
click at [99, 347] on button "United Security Insurance" at bounding box center [93, 350] width 112 height 14
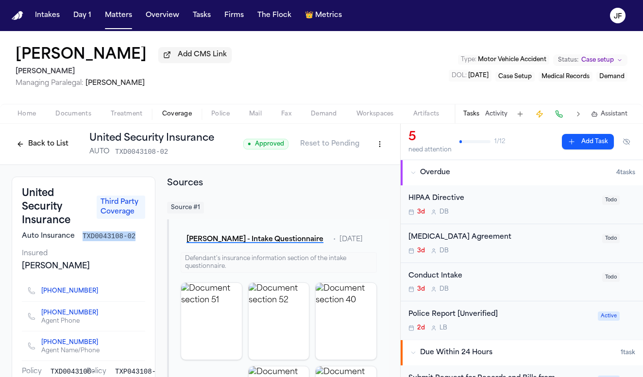
drag, startPoint x: 83, startPoint y: 237, endPoint x: 134, endPoint y: 238, distance: 51.5
click at [134, 238] on span "TXD0043108-02" at bounding box center [109, 237] width 53 height 10
copy span "TXD0043108-02"
drag, startPoint x: 22, startPoint y: 269, endPoint x: 82, endPoint y: 267, distance: 60.2
click at [82, 267] on div "[PERSON_NAME]" at bounding box center [83, 267] width 123 height 12
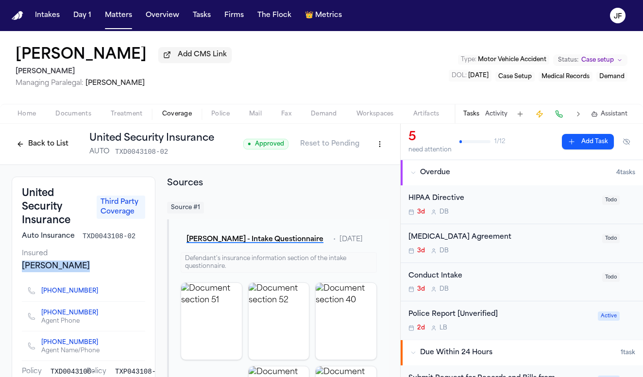
copy div "[PERSON_NAME]"
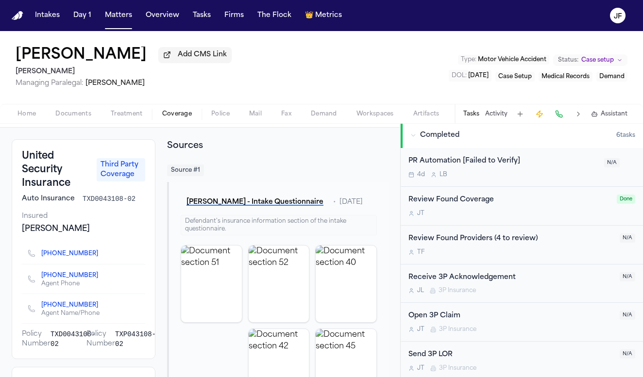
click at [350, 307] on div "Open 3P Claim [PERSON_NAME] 3P Insurance N/A" at bounding box center [522, 322] width 242 height 39
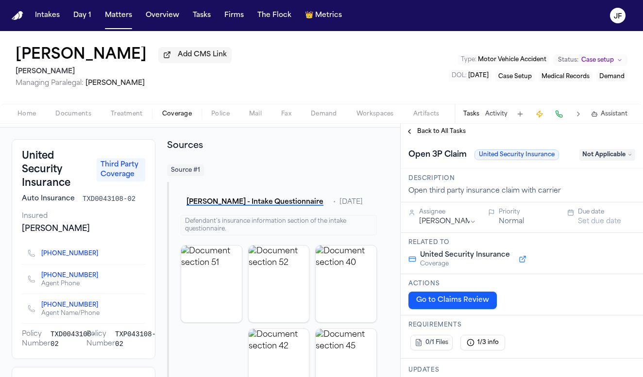
click at [350, 159] on span "Not Applicable" at bounding box center [607, 155] width 56 height 12
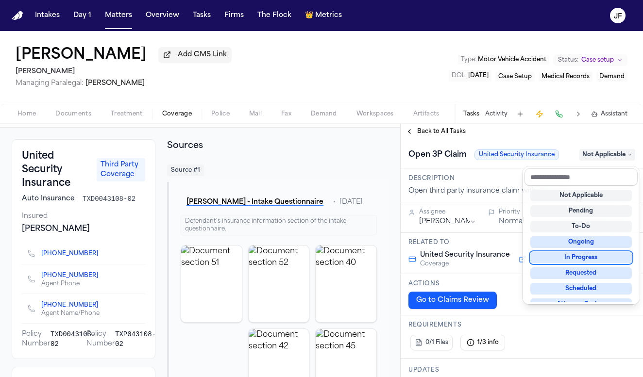
click at [350, 260] on div "In Progress" at bounding box center [581, 258] width 102 height 12
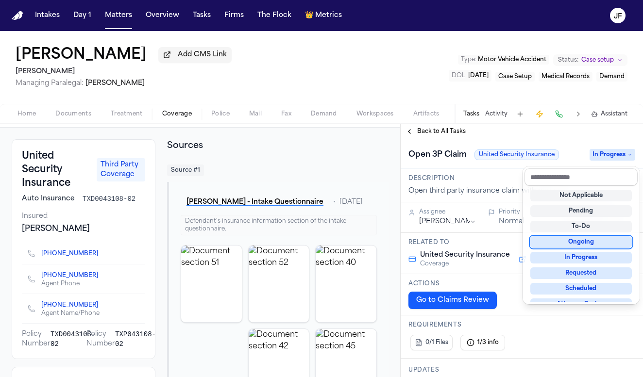
click at [350, 132] on div "**********" at bounding box center [522, 251] width 242 height 254
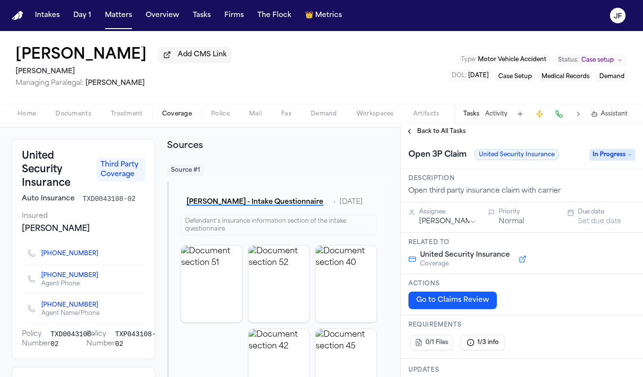
click at [350, 132] on span "Back to All Tasks" at bounding box center [441, 132] width 49 height 8
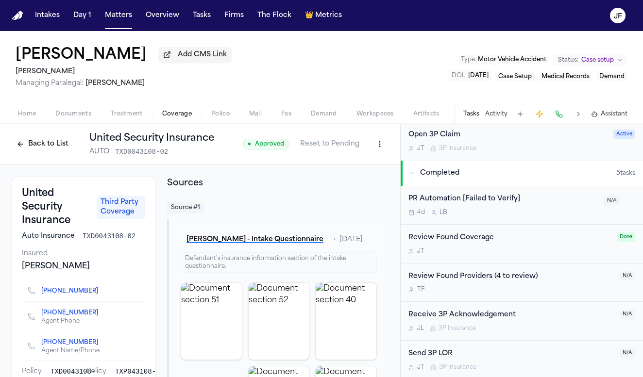
scroll to position [382, 0]
click at [350, 350] on div "Send 3P LOR" at bounding box center [511, 355] width 205 height 11
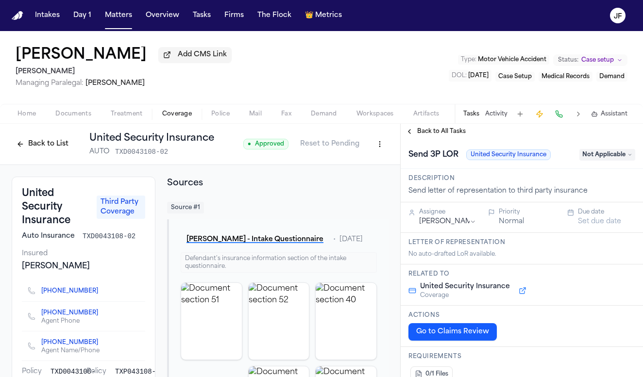
click at [350, 148] on div "Send 3P LOR United Security Insurance Not Applicable" at bounding box center [522, 154] width 242 height 30
click at [350, 151] on span "Not Applicable" at bounding box center [607, 155] width 56 height 12
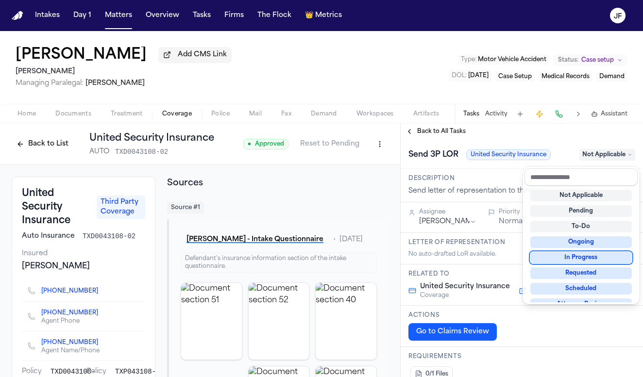
click at [350, 262] on div "In Progress" at bounding box center [581, 258] width 102 height 12
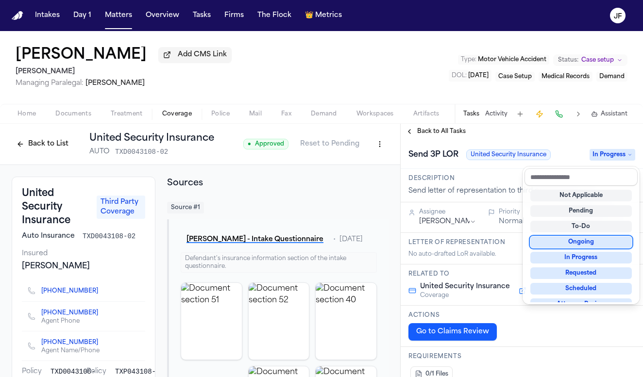
click at [350, 135] on div "**********" at bounding box center [522, 251] width 242 height 254
click at [350, 132] on span "Back to All Tasks" at bounding box center [441, 132] width 49 height 8
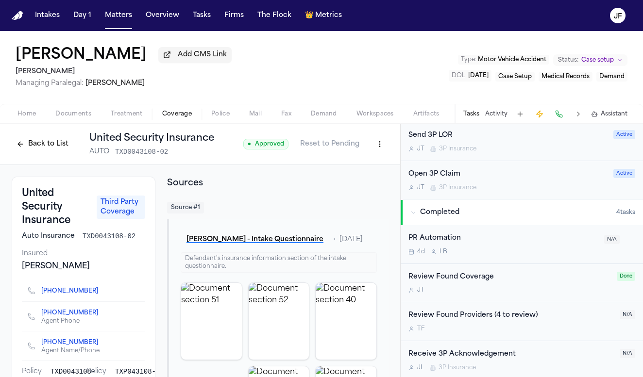
scroll to position [382, 0]
click at [39, 143] on button "Back to List" at bounding box center [43, 144] width 62 height 16
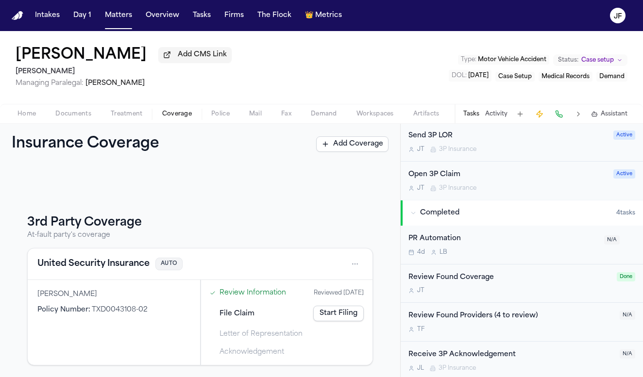
click at [331, 317] on link "Start Filing" at bounding box center [338, 314] width 51 height 16
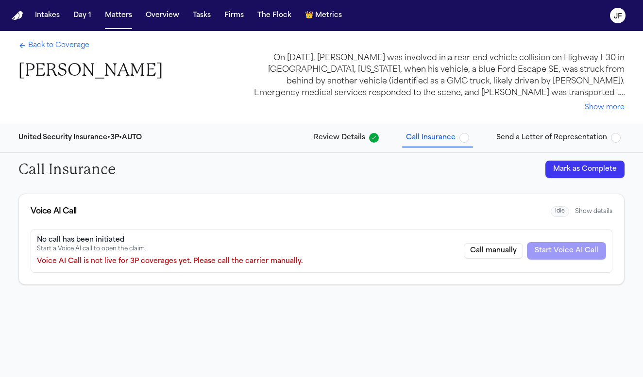
click at [45, 49] on span "Back to Coverage" at bounding box center [58, 46] width 61 height 10
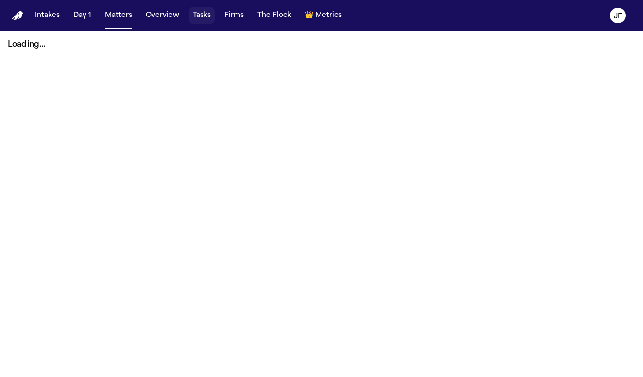
click at [196, 19] on button "Tasks" at bounding box center [202, 15] width 26 height 17
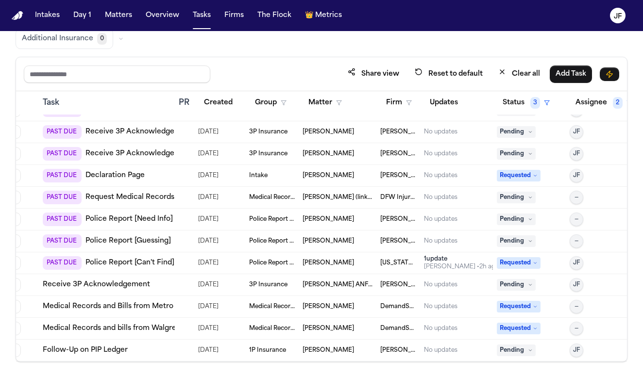
scroll to position [67, 69]
